Goal: Information Seeking & Learning: Learn about a topic

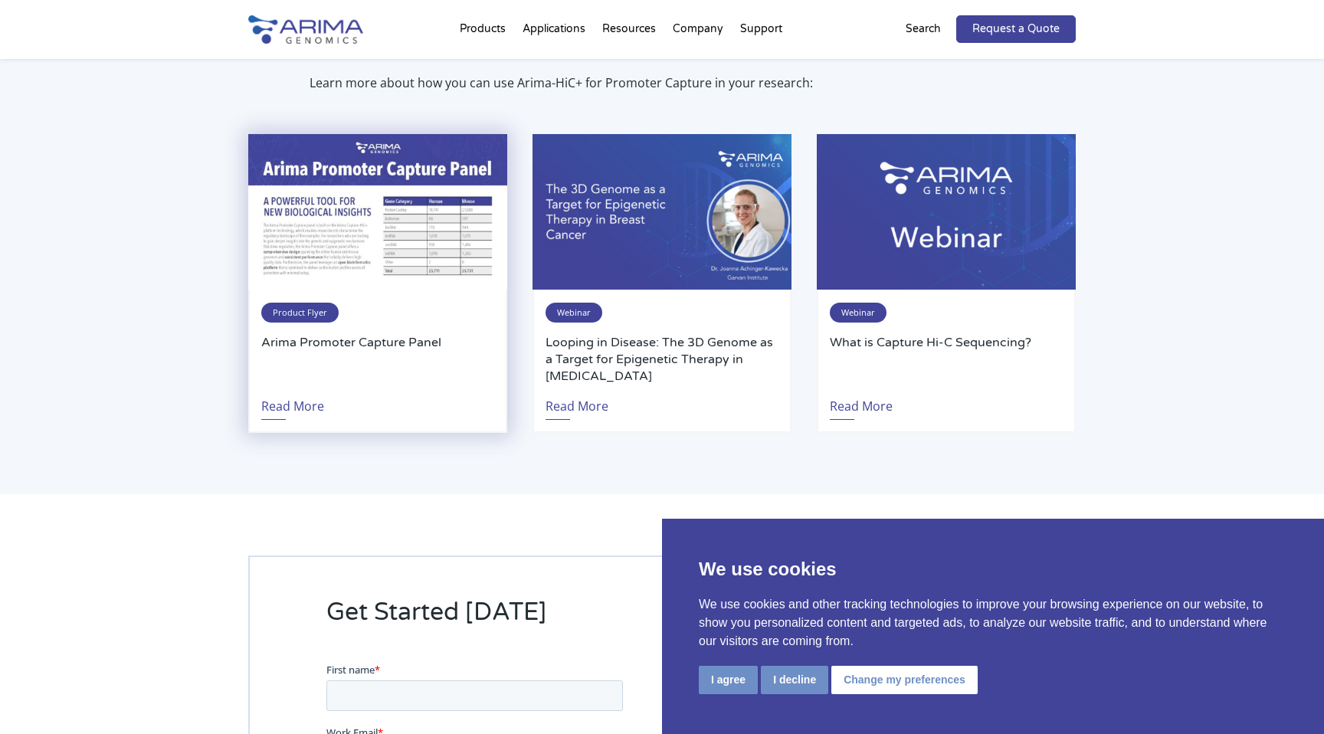
scroll to position [3150, 0]
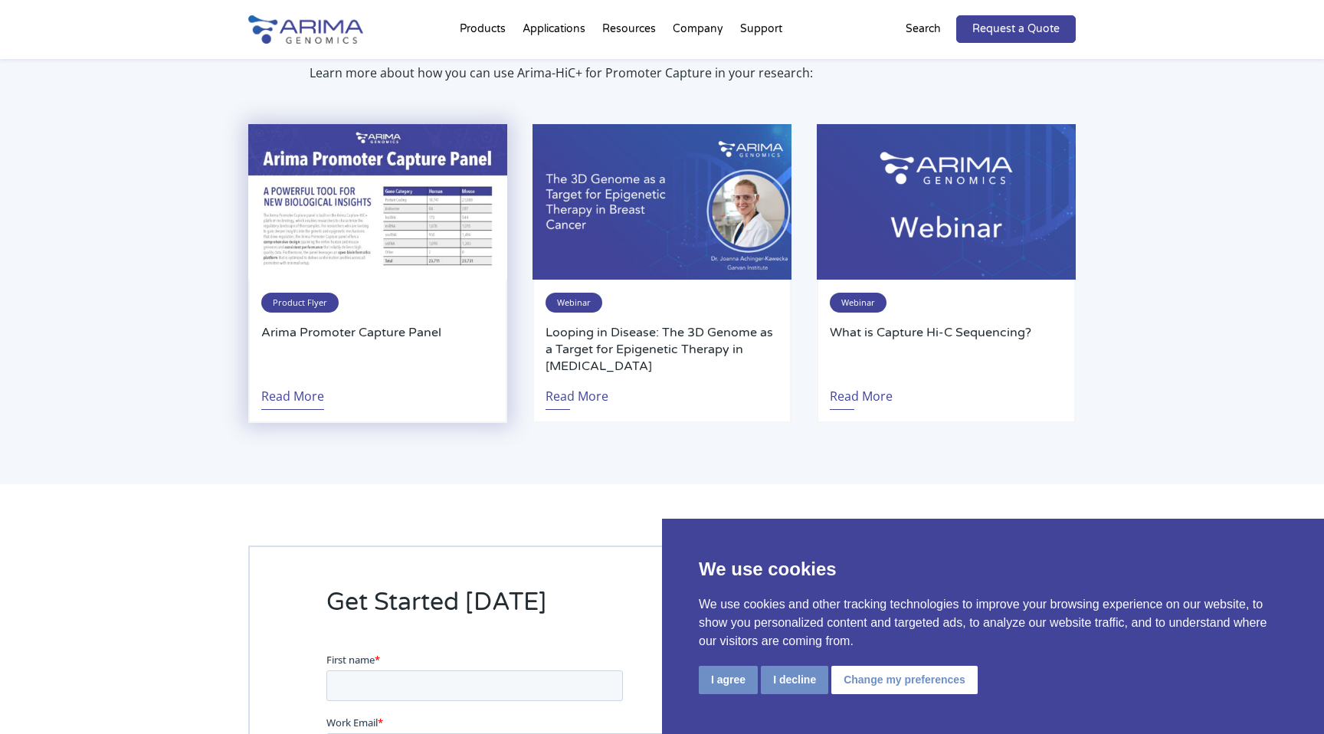
click at [301, 375] on link "Read More" at bounding box center [292, 392] width 63 height 35
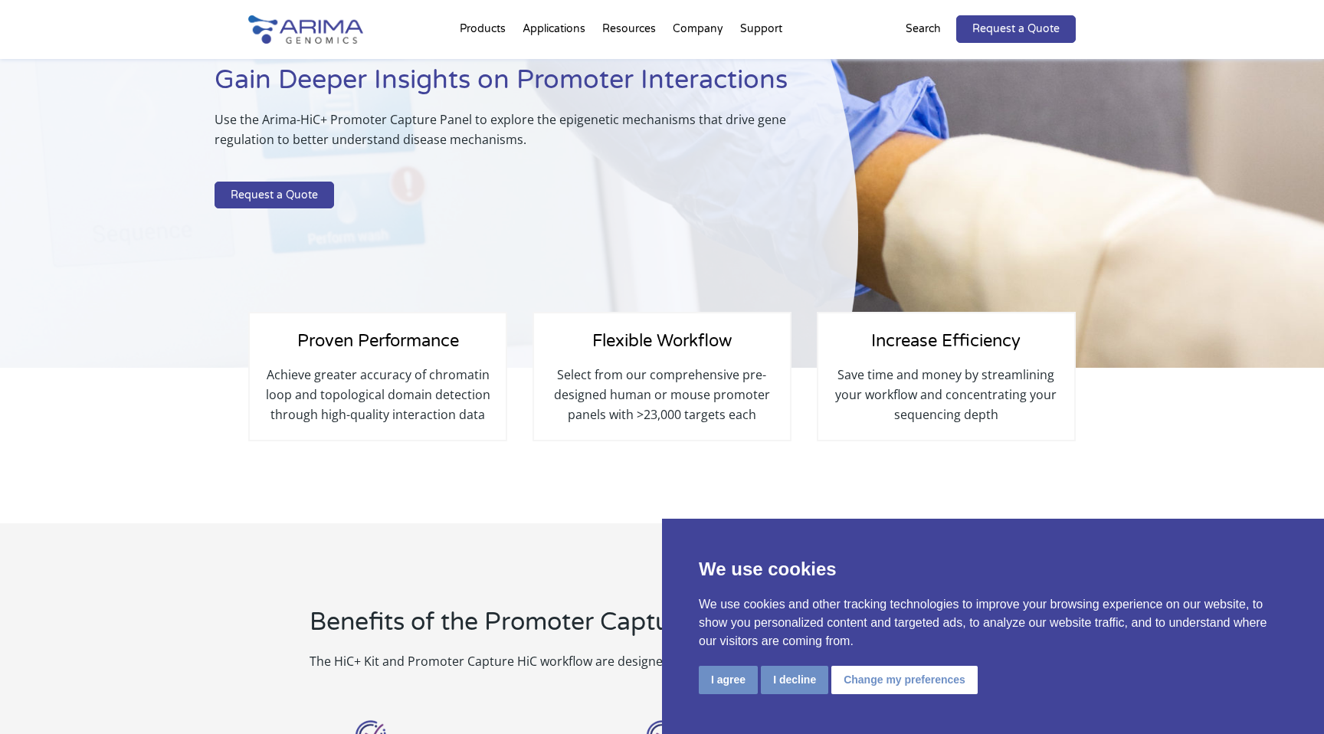
scroll to position [117, 0]
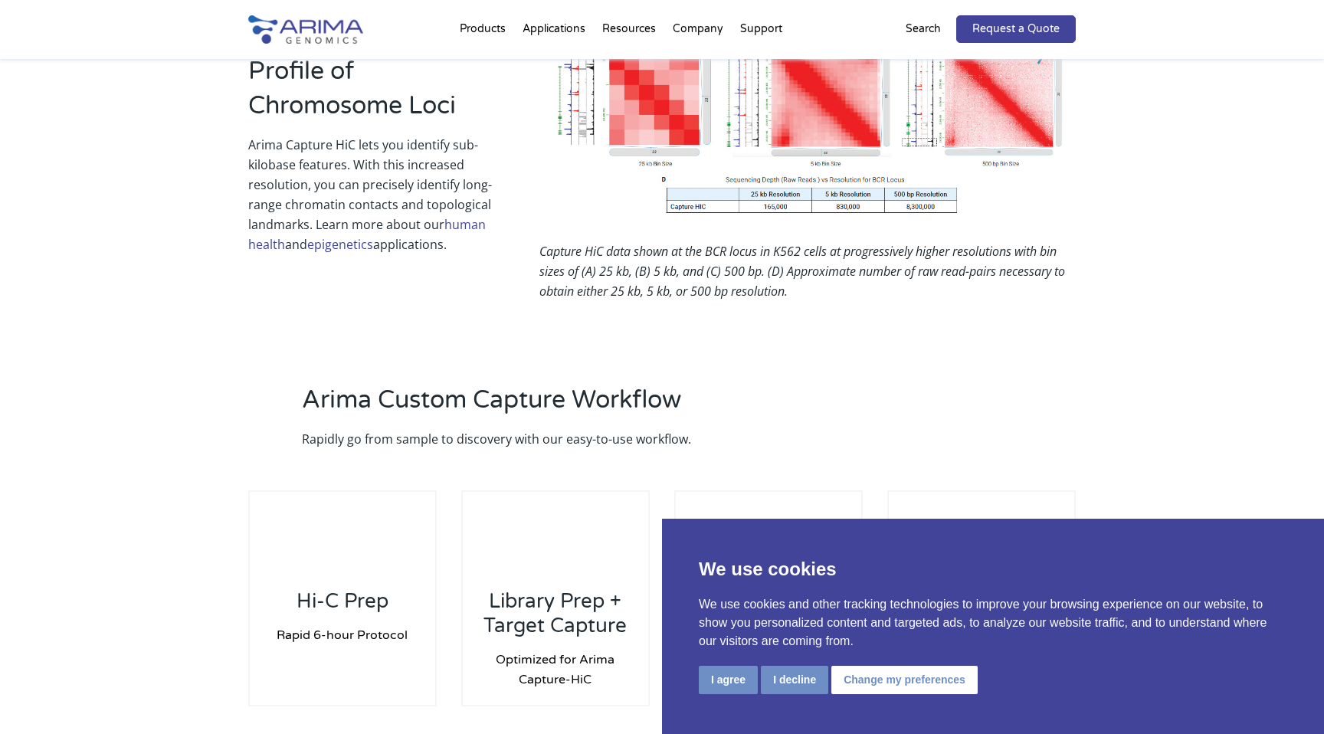
scroll to position [1409, 0]
